Goal: Information Seeking & Learning: Find specific fact

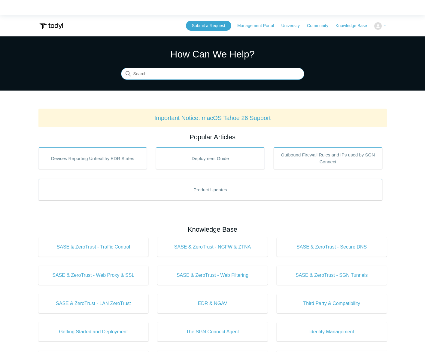
click at [216, 76] on input "Search" at bounding box center [212, 74] width 183 height 12
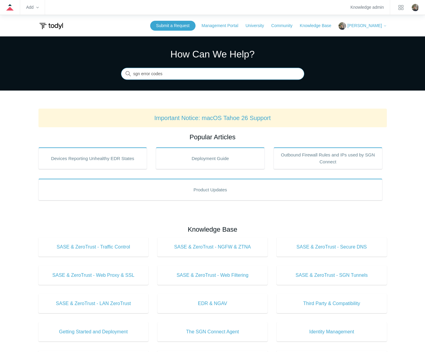
type input "sgn error codes"
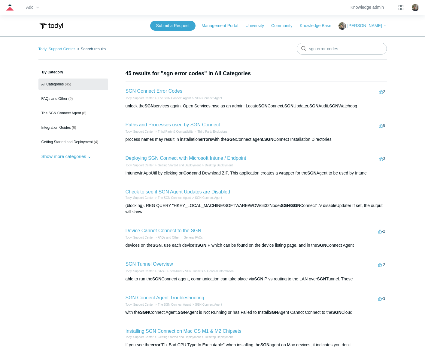
click at [170, 93] on link "SGN Connect Error Codes" at bounding box center [154, 90] width 57 height 5
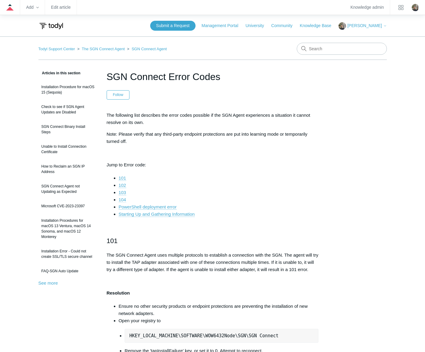
click at [123, 198] on link "104" at bounding box center [123, 199] width 8 height 5
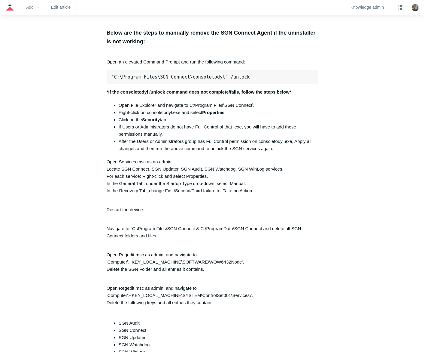
scroll to position [1233, 0]
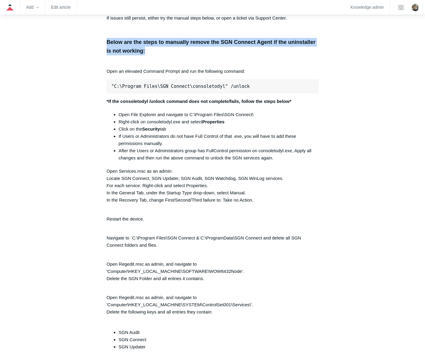
drag, startPoint x: 105, startPoint y: 44, endPoint x: 303, endPoint y: 54, distance: 197.9
click at [303, 54] on article "SGN Connect Error Codes Follow Not yet followed by anyone The following list de…" at bounding box center [213, 122] width 230 height 2572
